Goal: Task Accomplishment & Management: Use online tool/utility

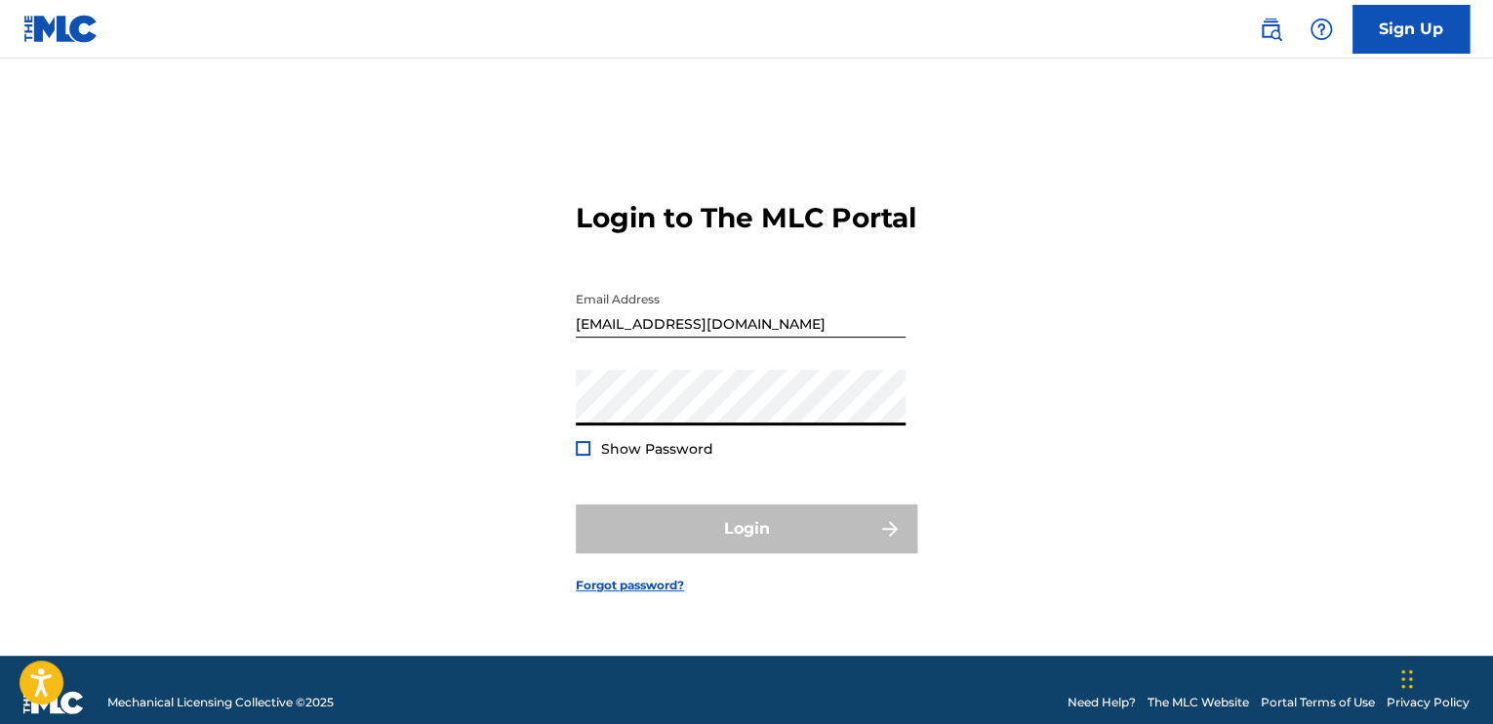
type input "[EMAIL_ADDRESS][DOMAIN_NAME]"
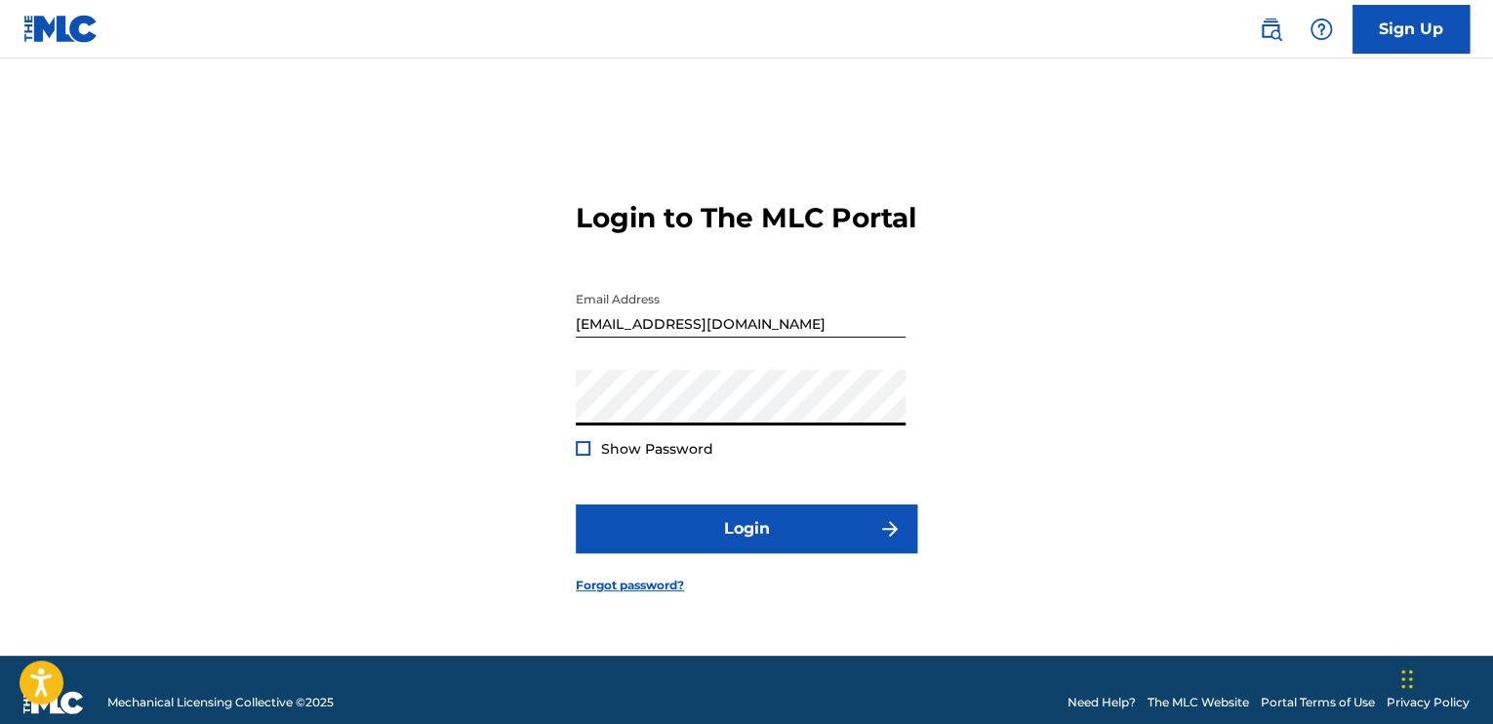
click at [576, 505] on button "Login" at bounding box center [747, 529] width 342 height 49
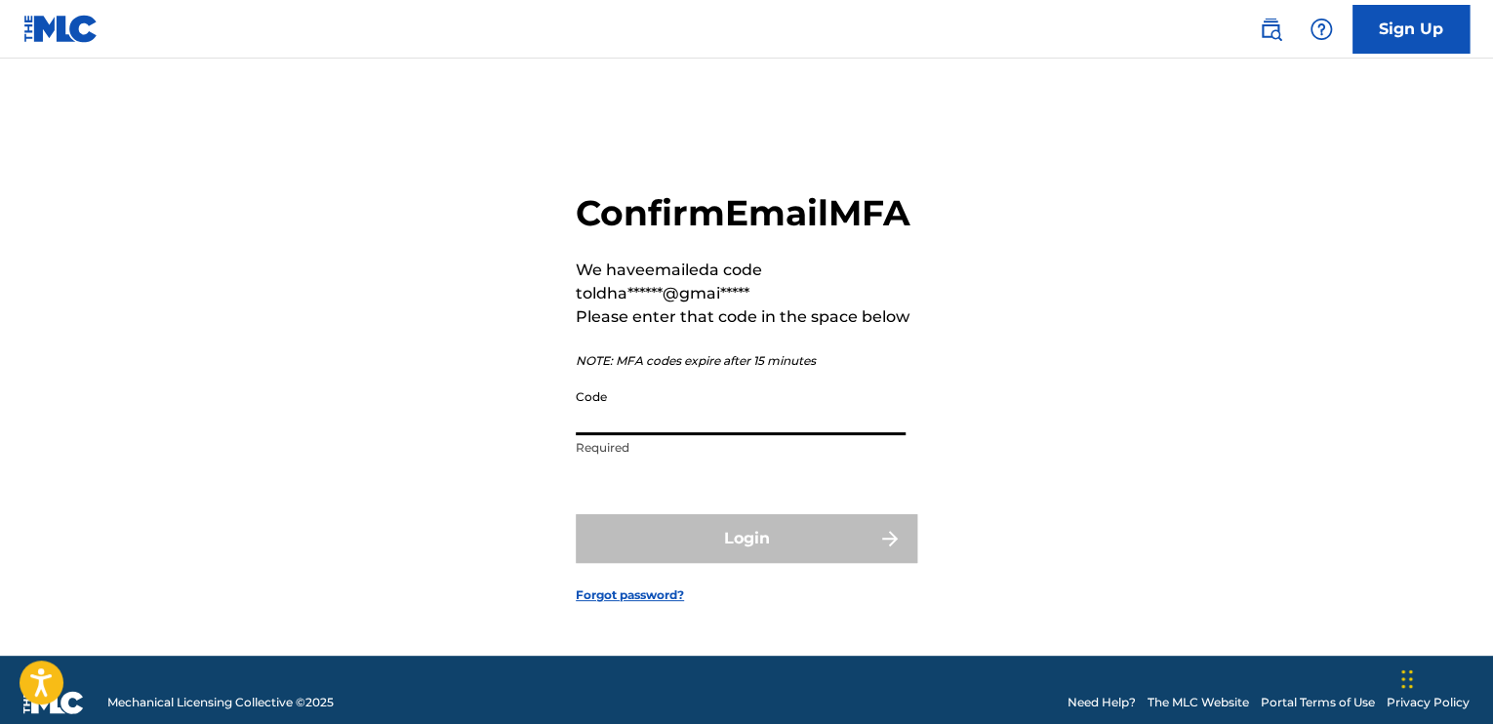
paste input "023423"
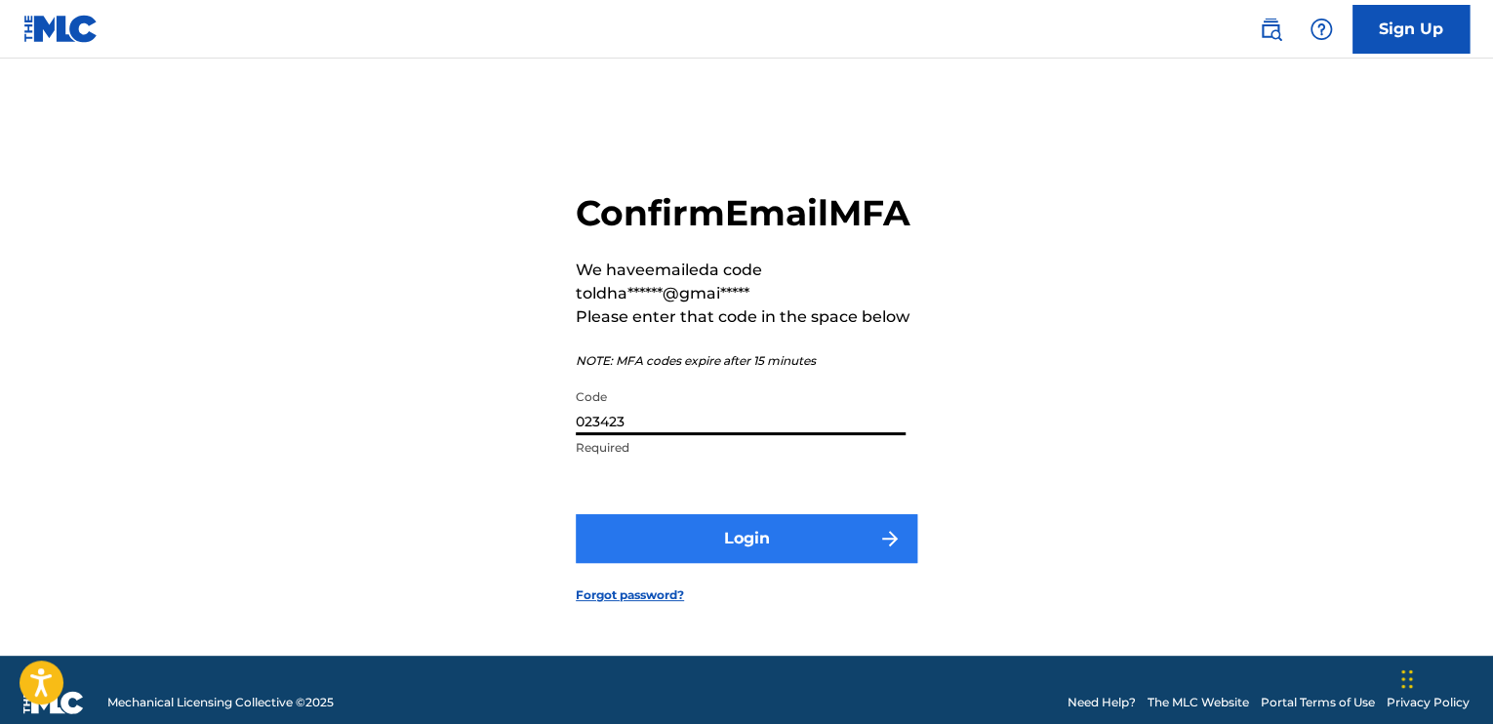
type input "023423"
click at [782, 563] on button "Login" at bounding box center [747, 538] width 342 height 49
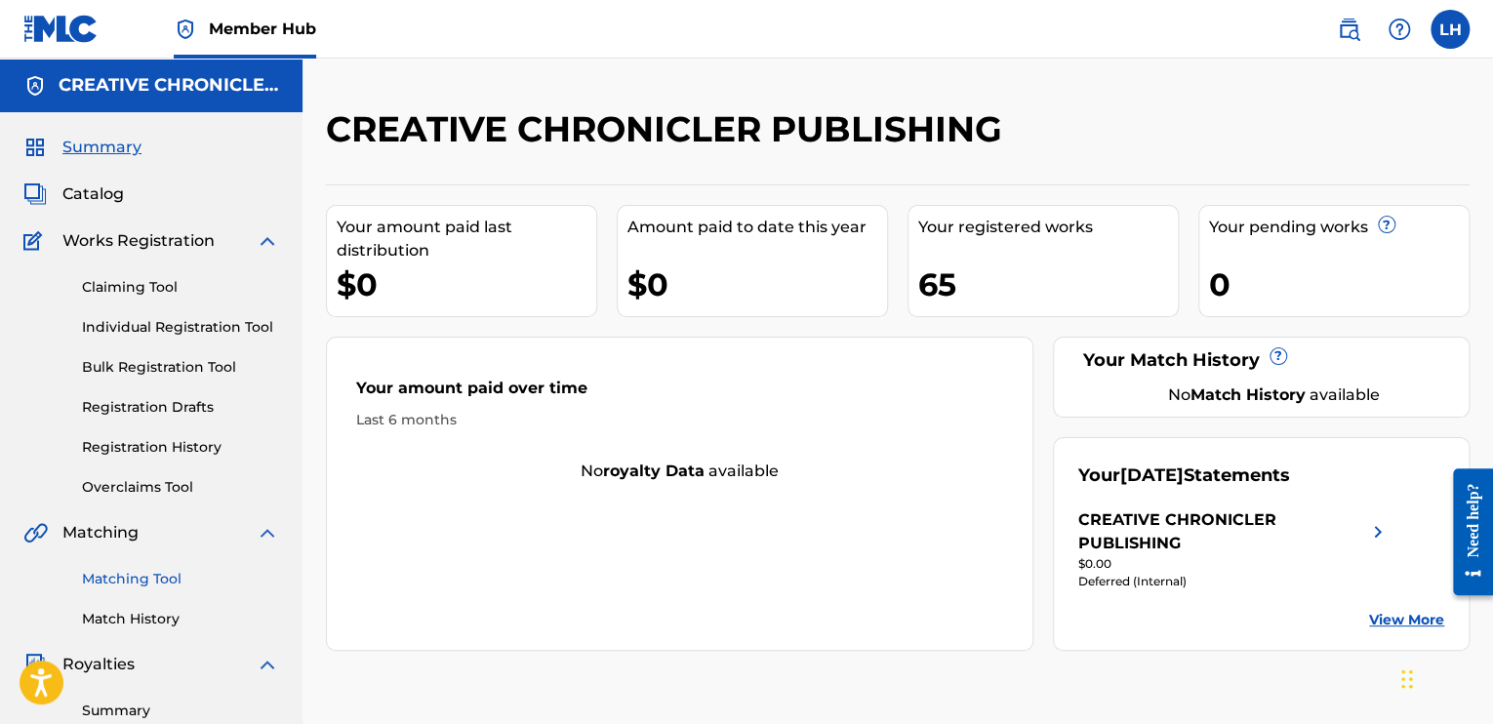
click at [139, 578] on link "Matching Tool" at bounding box center [180, 579] width 197 height 20
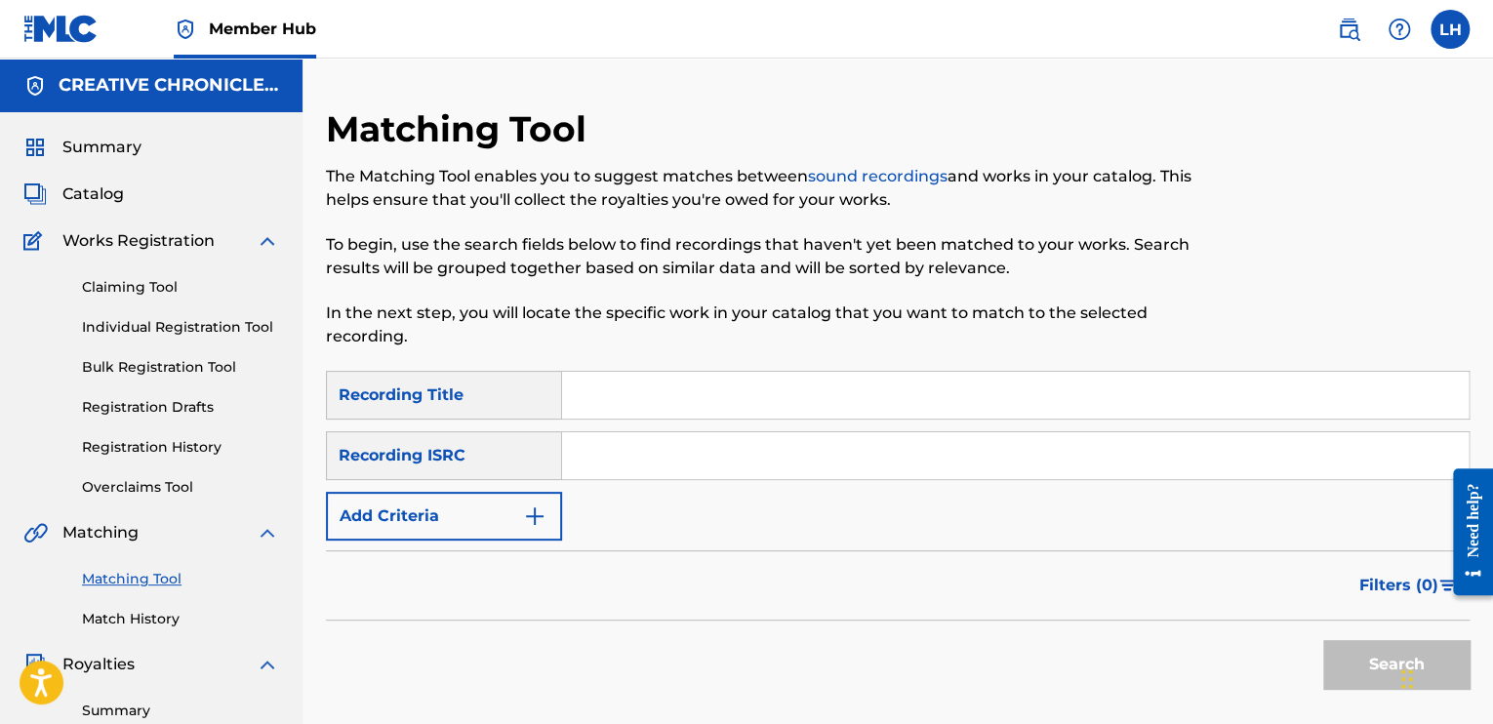
click at [791, 387] on input "Search Form" at bounding box center [1015, 395] width 907 height 47
type input "AUTOPSY OF A LOVER BROKEN"
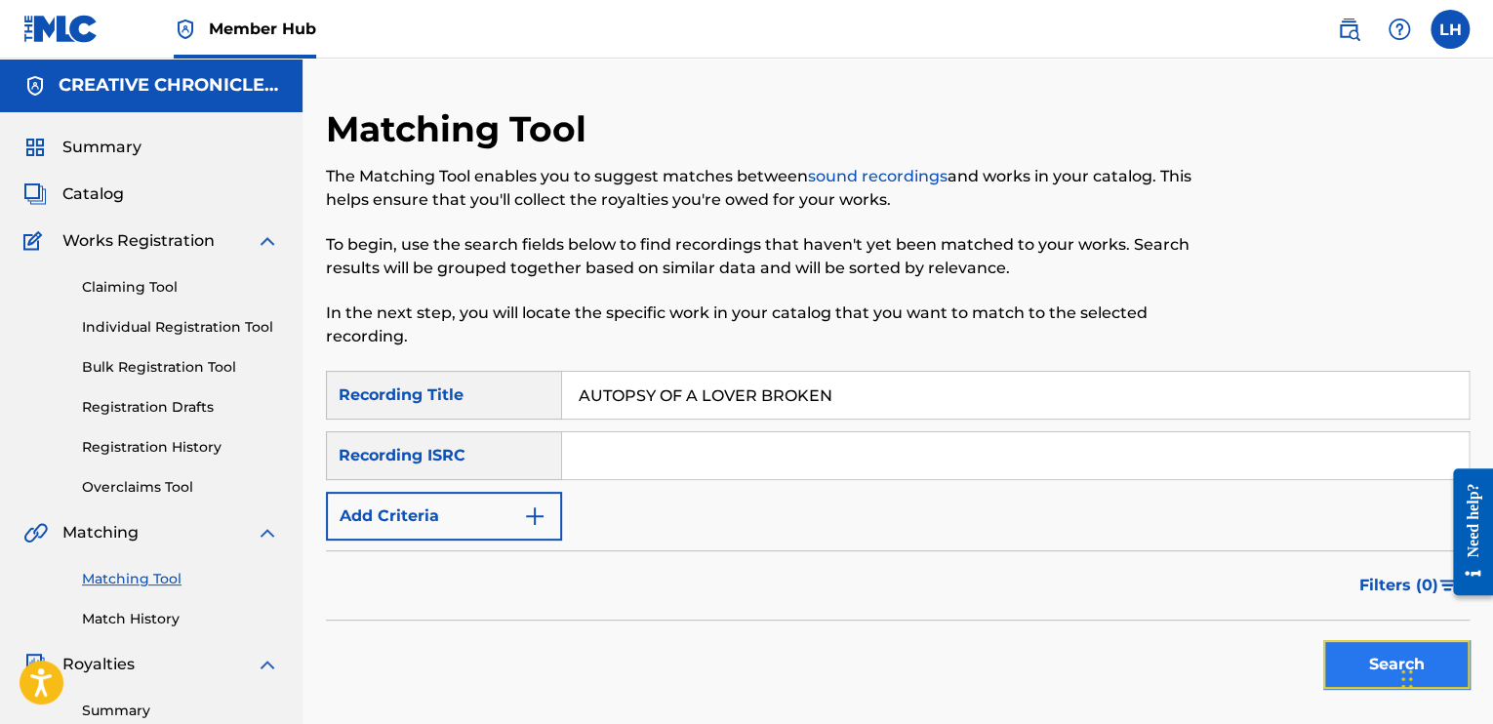
click at [1346, 674] on button "Search" at bounding box center [1396, 664] width 146 height 49
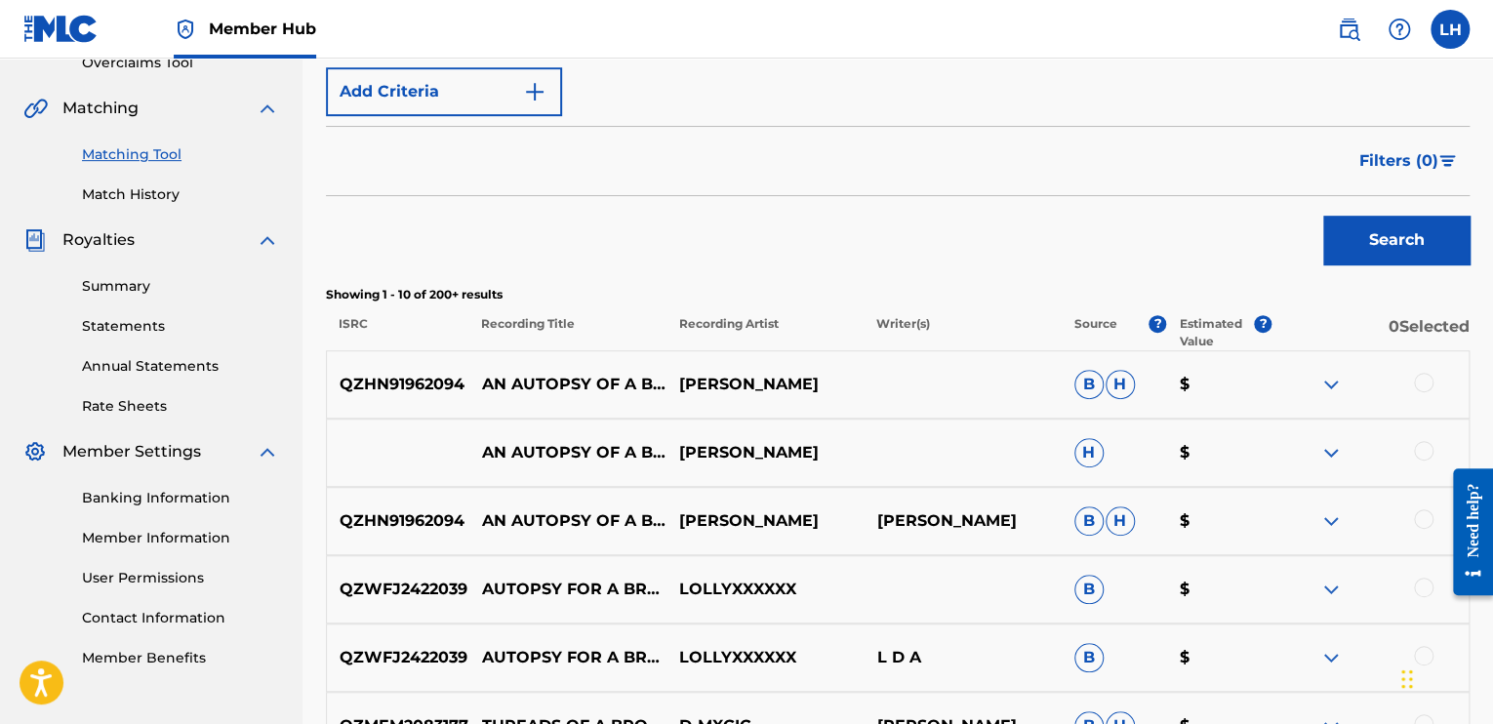
scroll to position [95, 0]
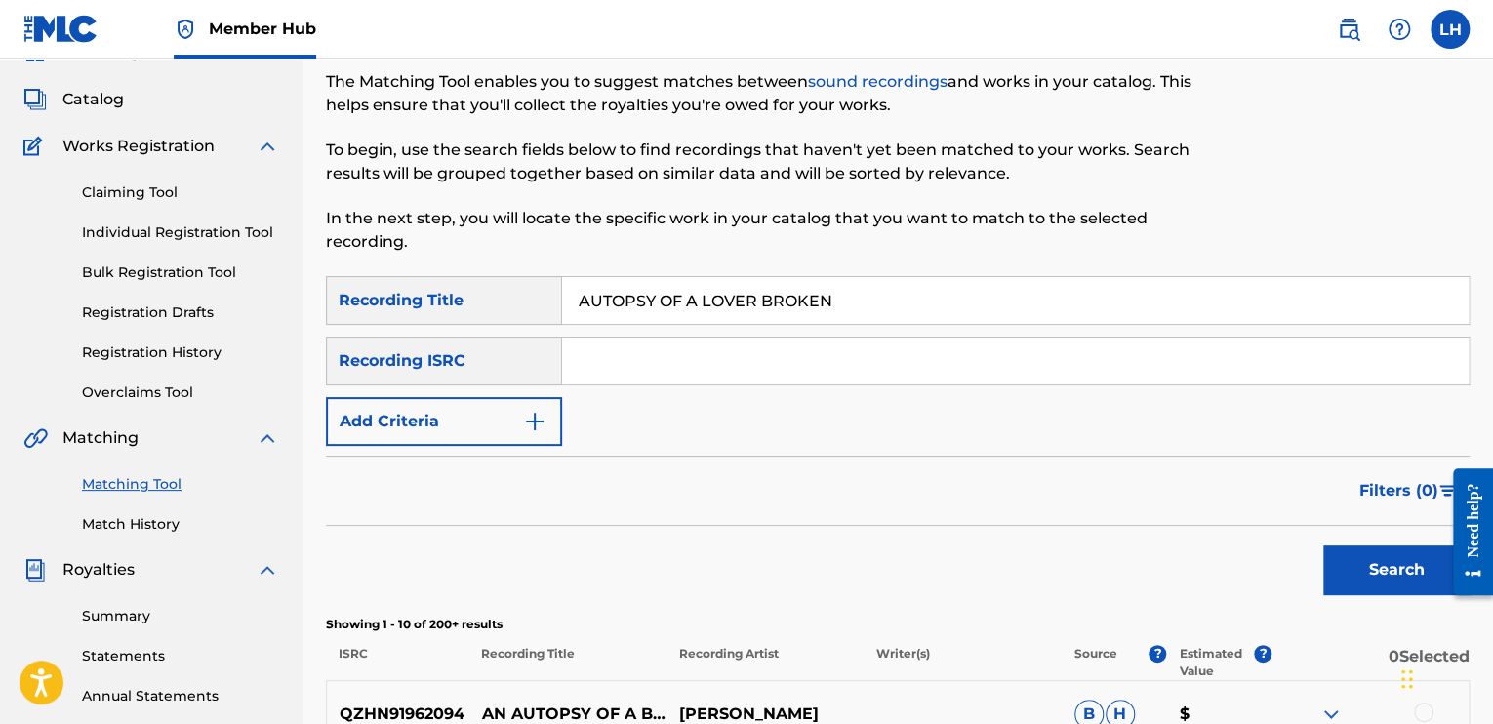
paste input "QZTAX2553755"
type input "QZTAX2553755"
click at [738, 425] on div "SearchWithCriteriabb17e927-f311-4012-9c02-61c118c9386b Recording Title AUTOPSY …" at bounding box center [898, 361] width 1144 height 170
click at [1385, 561] on button "Search" at bounding box center [1396, 570] width 146 height 49
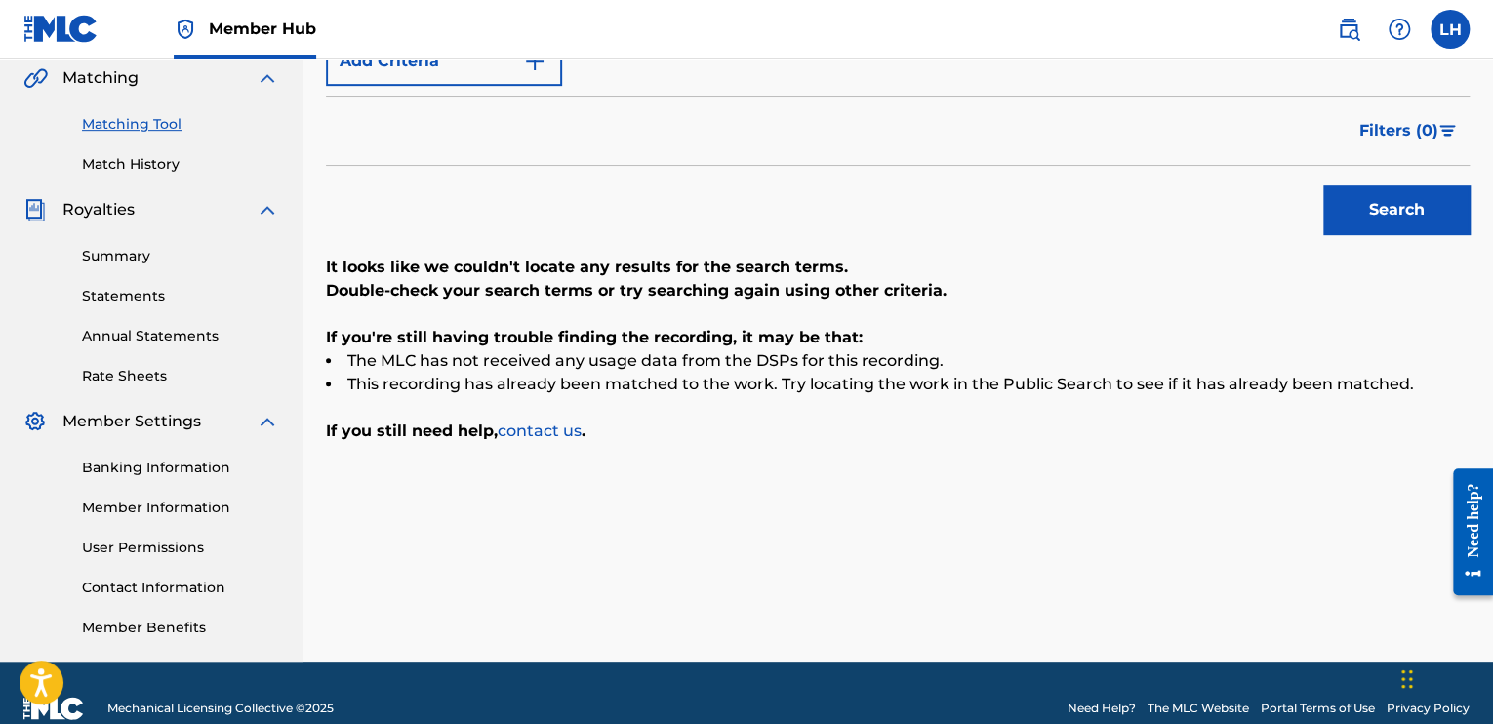
scroll to position [485, 0]
